Goal: Transaction & Acquisition: Purchase product/service

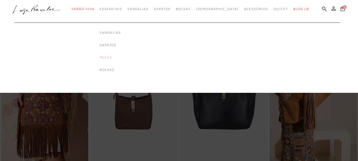
click at [121, 56] on link "Mules" at bounding box center [110, 57] width 21 height 5
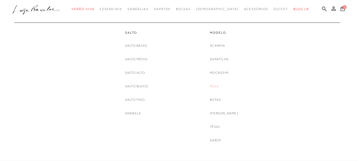
click at [219, 85] on link "Mule" at bounding box center [214, 86] width 9 height 6
click at [220, 85] on div at bounding box center [179, 80] width 358 height 161
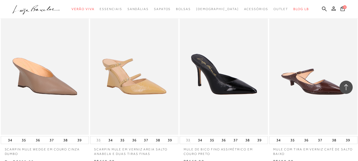
scroll to position [954, 0]
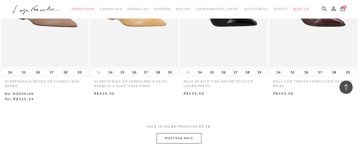
click at [190, 139] on button "MOSTRAR MAIS" at bounding box center [179, 138] width 45 height 10
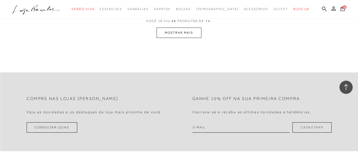
scroll to position [2014, 0]
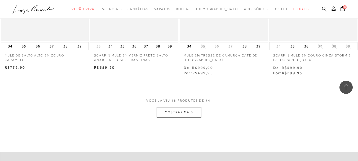
click at [198, 111] on button "MOSTRAR MAIS" at bounding box center [179, 112] width 45 height 10
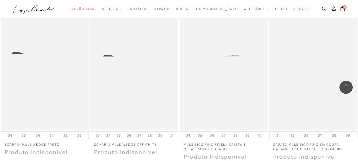
scroll to position [3021, 0]
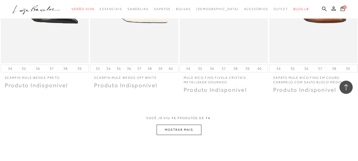
click at [198, 127] on button "MOSTRAR MAIS" at bounding box center [179, 130] width 45 height 10
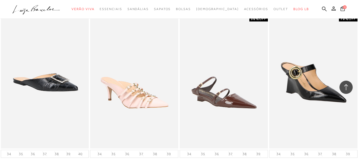
scroll to position [2703, 0]
